Goal: Find specific page/section: Find specific page/section

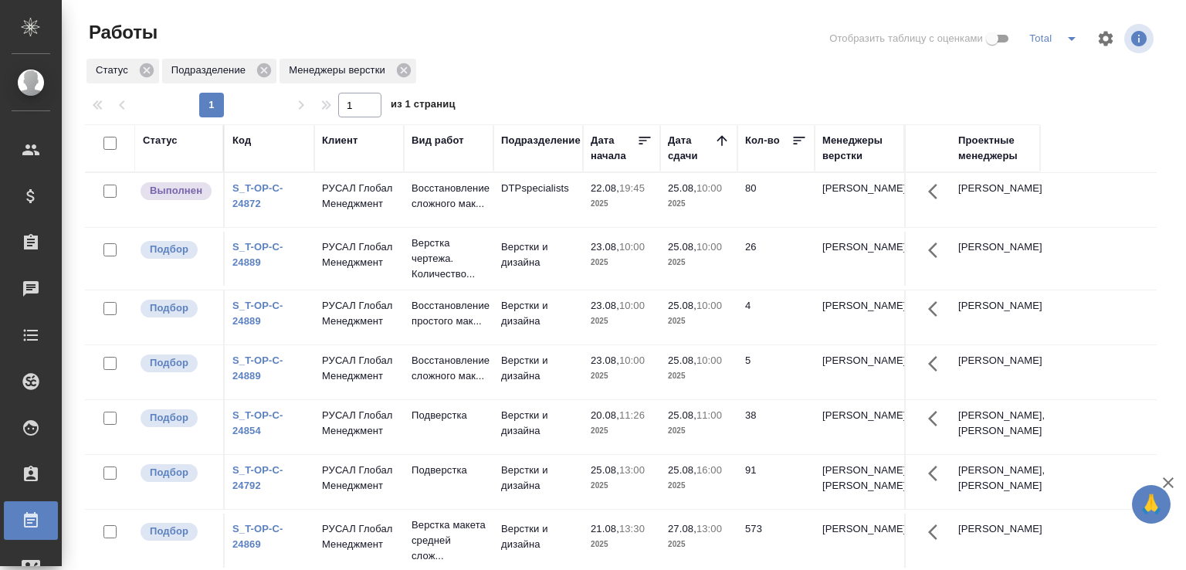
scroll to position [119, 0]
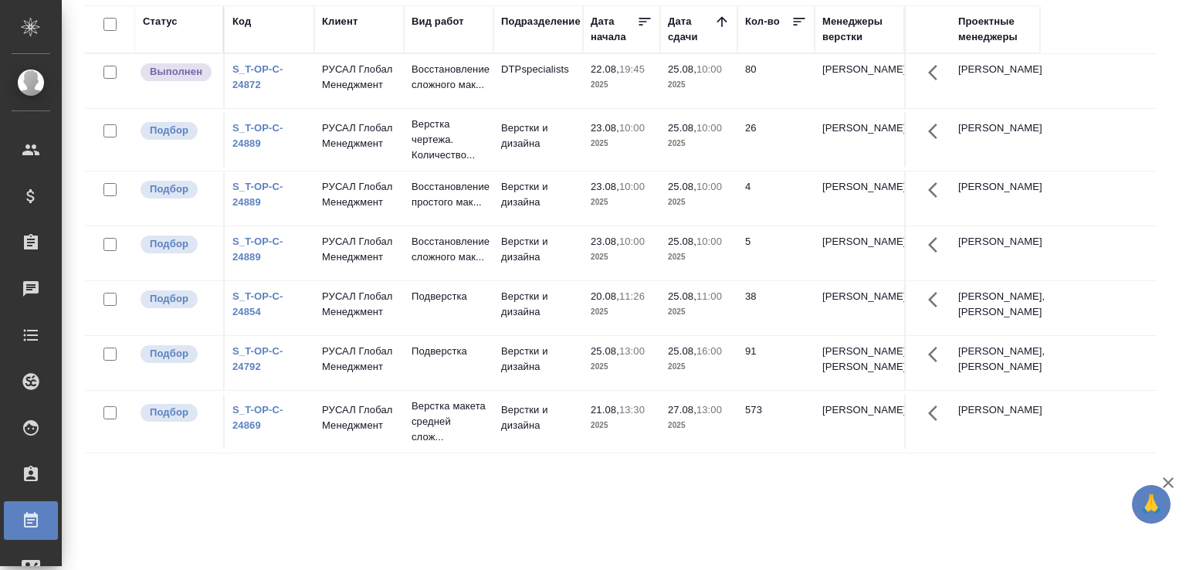
click at [562, 334] on td "Верстки и дизайна" at bounding box center [538, 308] width 90 height 54
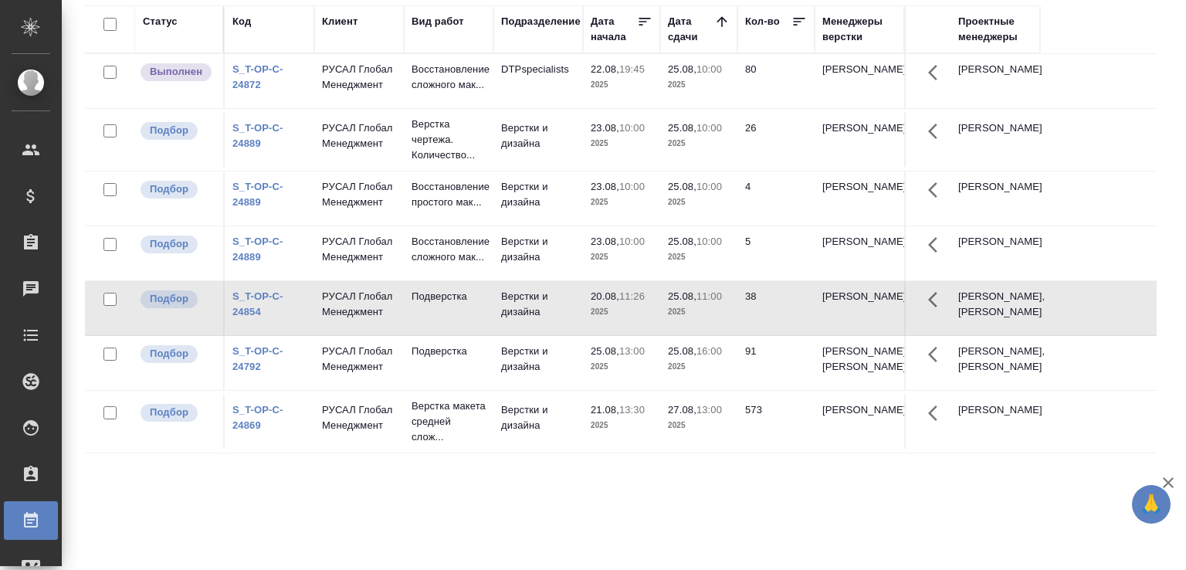
click at [562, 333] on td "Верстки и дизайна" at bounding box center [538, 308] width 90 height 54
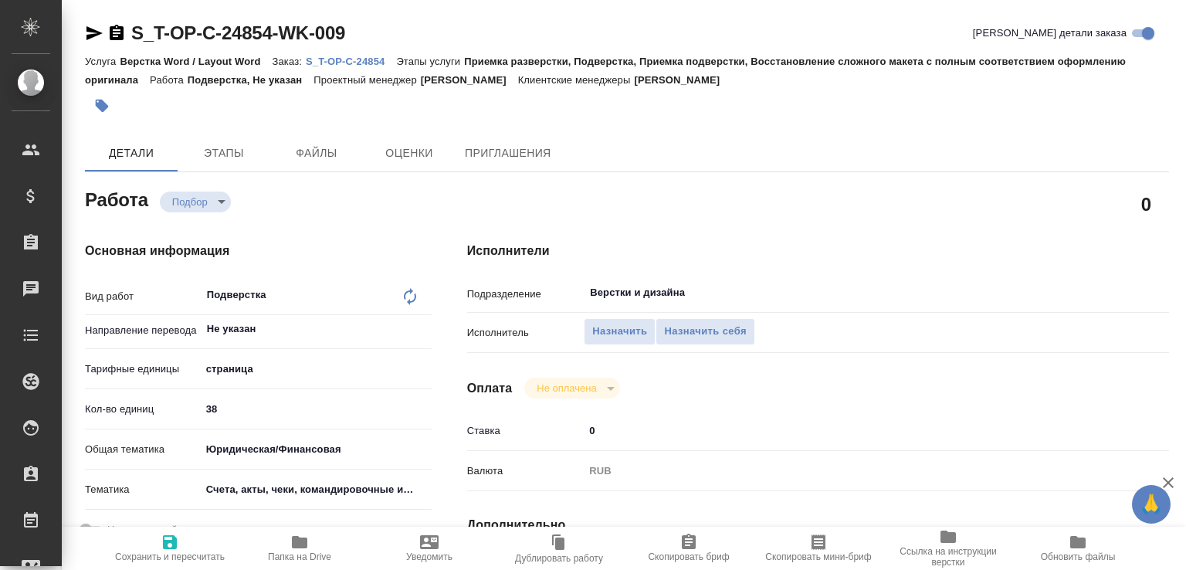
click at [384, 63] on p "S_T-OP-C-24854" at bounding box center [351, 62] width 90 height 12
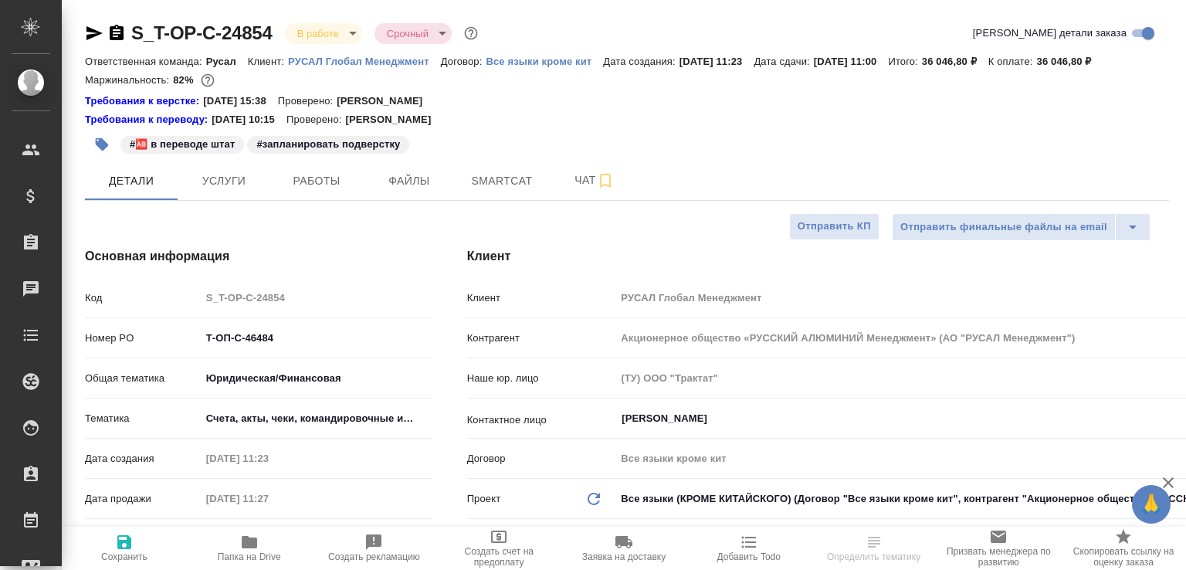
select select "RU"
type input "[PERSON_NAME]"
click at [324, 188] on button "Работы" at bounding box center [316, 180] width 93 height 39
